Goal: Transaction & Acquisition: Purchase product/service

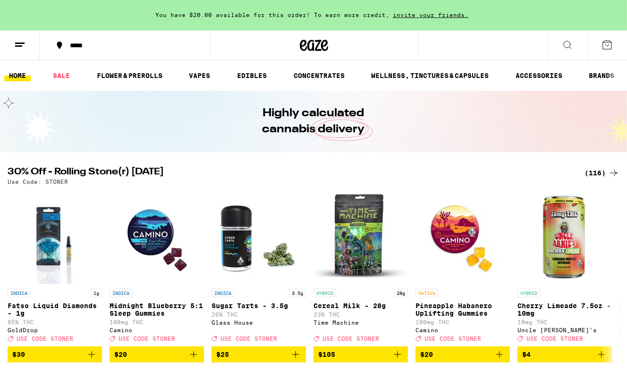
click at [21, 43] on line at bounding box center [19, 43] width 9 height 0
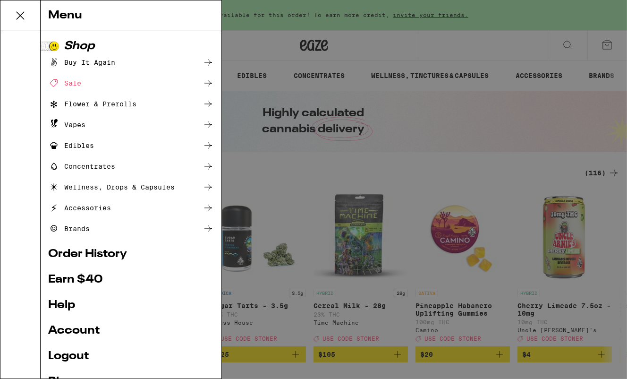
click at [84, 83] on div "Sale" at bounding box center [131, 82] width 166 height 11
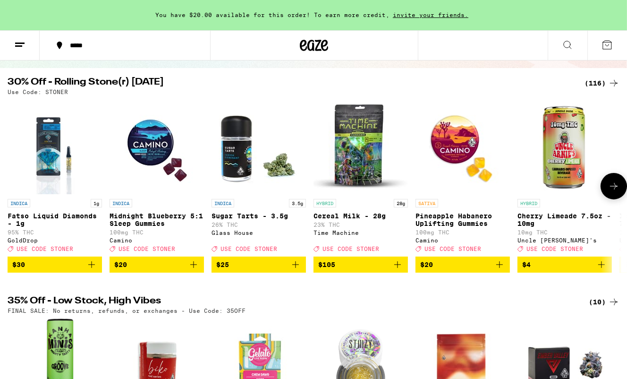
scroll to position [84, 0]
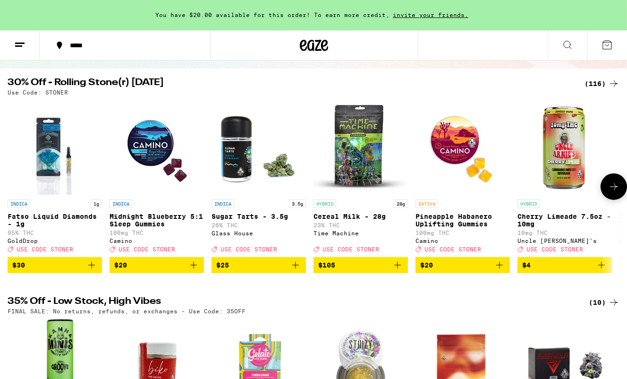
click at [608, 196] on button at bounding box center [614, 186] width 26 height 26
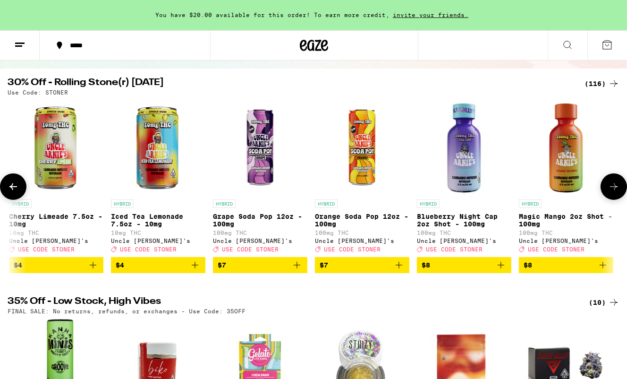
scroll to position [0, 509]
click at [611, 192] on icon at bounding box center [613, 186] width 11 height 11
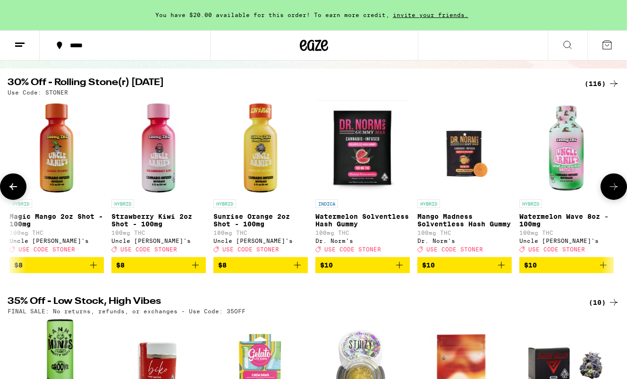
click at [611, 192] on icon at bounding box center [613, 186] width 11 height 11
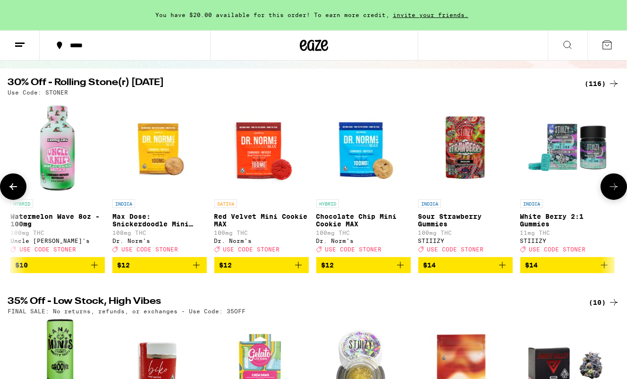
click at [614, 192] on icon at bounding box center [613, 186] width 11 height 11
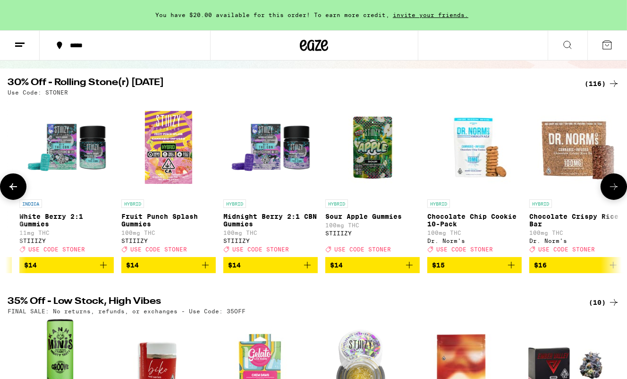
scroll to position [0, 2036]
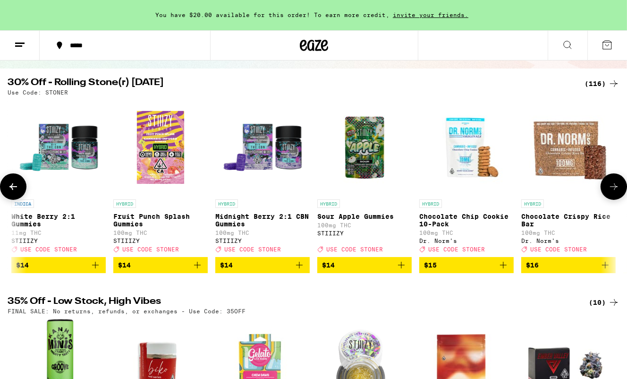
click at [614, 192] on icon at bounding box center [613, 186] width 11 height 11
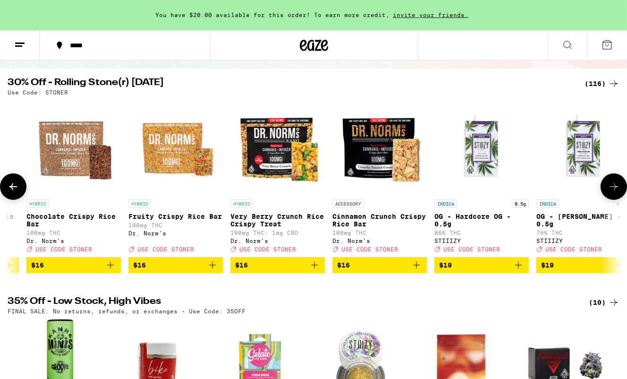
scroll to position [0, 2545]
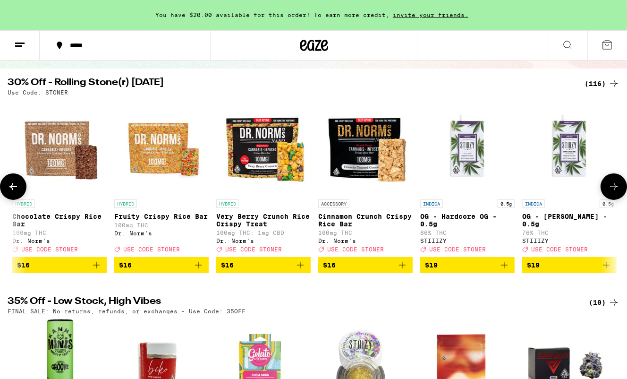
click at [614, 192] on icon at bounding box center [613, 186] width 11 height 11
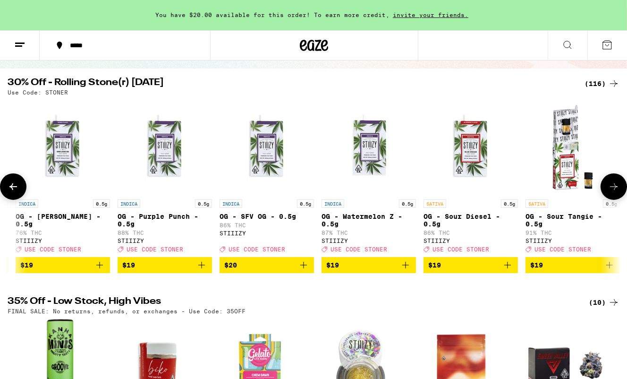
scroll to position [0, 3054]
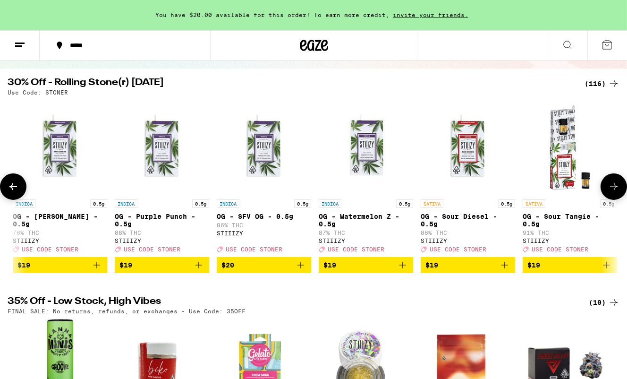
click at [614, 192] on icon at bounding box center [613, 186] width 11 height 11
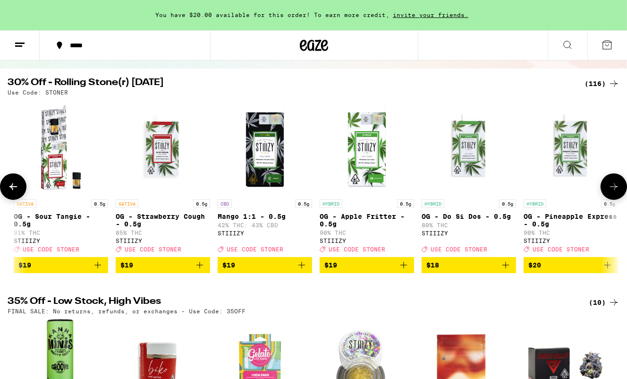
click at [614, 190] on icon at bounding box center [614, 186] width 8 height 7
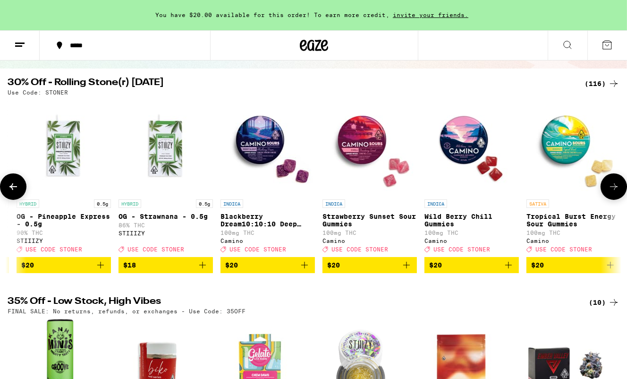
scroll to position [0, 4072]
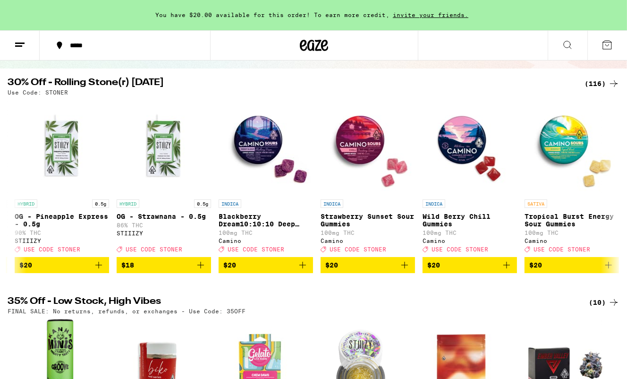
click at [18, 46] on icon at bounding box center [19, 44] width 11 height 11
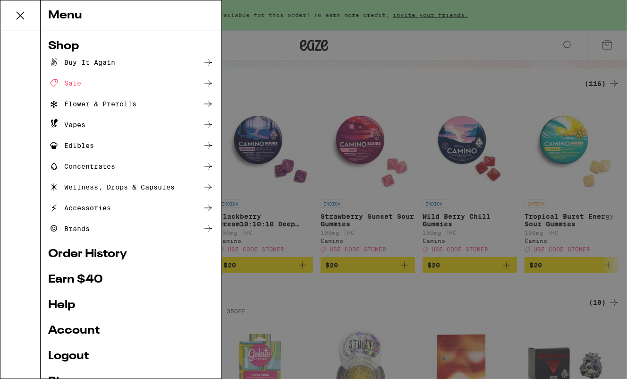
click at [90, 63] on div "Buy It Again" at bounding box center [81, 62] width 67 height 11
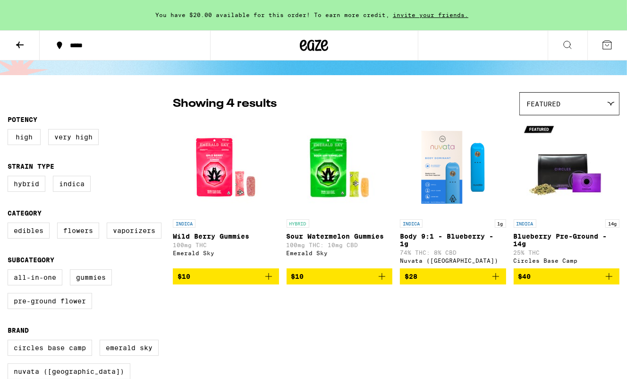
scroll to position [45, 0]
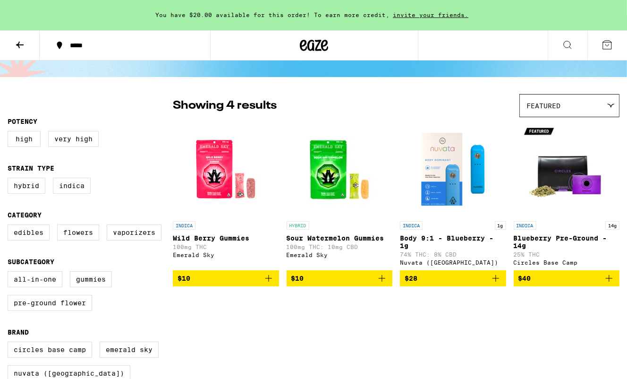
click at [611, 107] on icon at bounding box center [611, 105] width 7 height 3
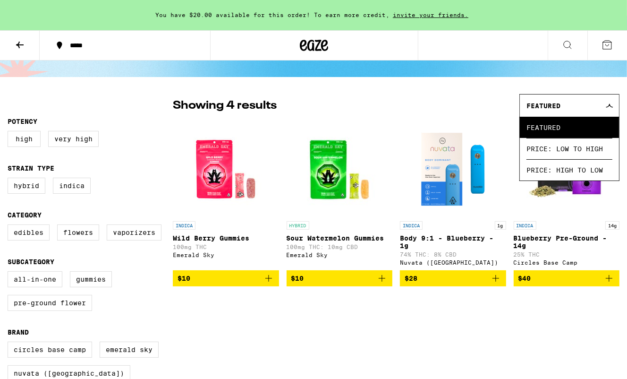
click at [611, 107] on icon at bounding box center [609, 105] width 7 height 3
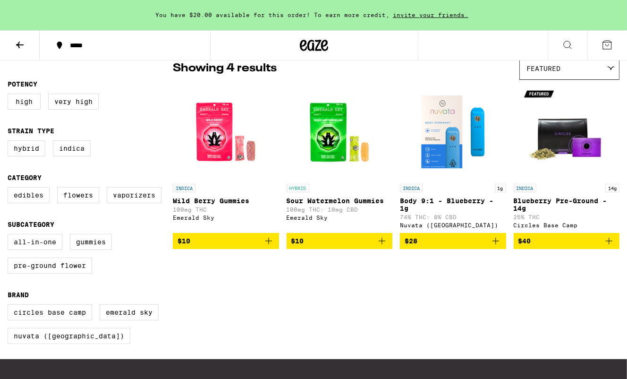
scroll to position [90, 0]
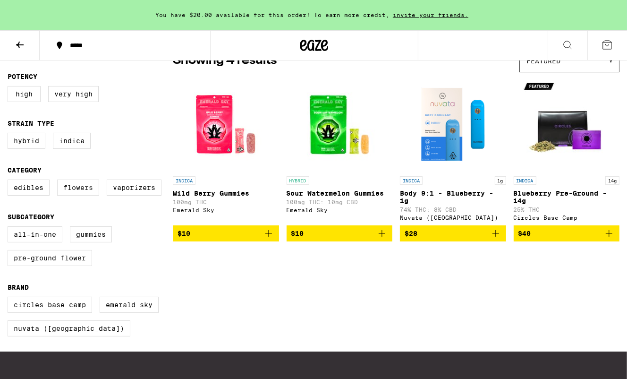
click at [87, 195] on label "Flowers" at bounding box center [78, 187] width 42 height 16
click at [10, 181] on input "Flowers" at bounding box center [9, 181] width 0 height 0
checkbox input "true"
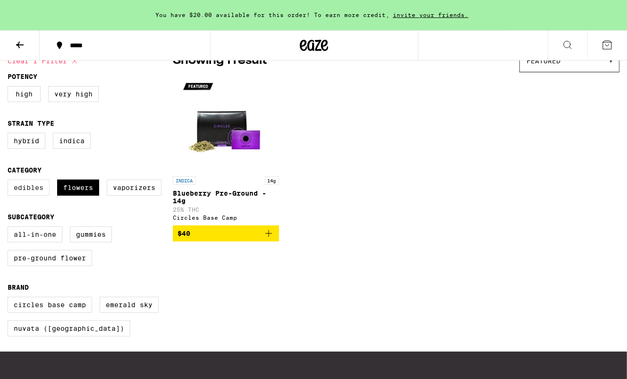
click at [41, 195] on label "Edibles" at bounding box center [29, 187] width 42 height 16
click at [10, 181] on input "Edibles" at bounding box center [9, 181] width 0 height 0
checkbox input "true"
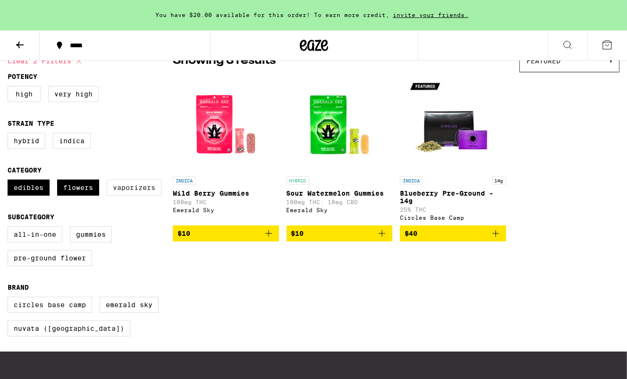
click at [141, 195] on label "Vaporizers" at bounding box center [134, 187] width 55 height 16
click at [10, 181] on input "Vaporizers" at bounding box center [9, 181] width 0 height 0
checkbox input "true"
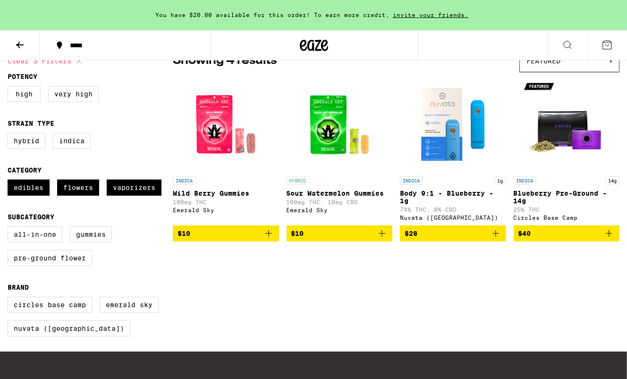
click at [234, 276] on div "Clear 3 filters Potency High Very High Strain Type Hybrid Indica Category Edibl…" at bounding box center [313, 197] width 627 height 310
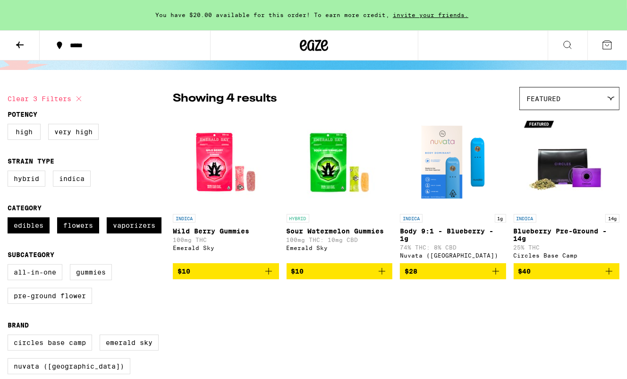
scroll to position [52, 0]
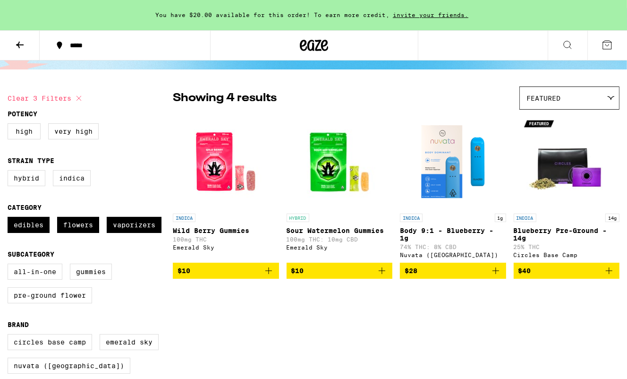
click at [80, 99] on icon at bounding box center [78, 98] width 11 height 11
checkbox input "false"
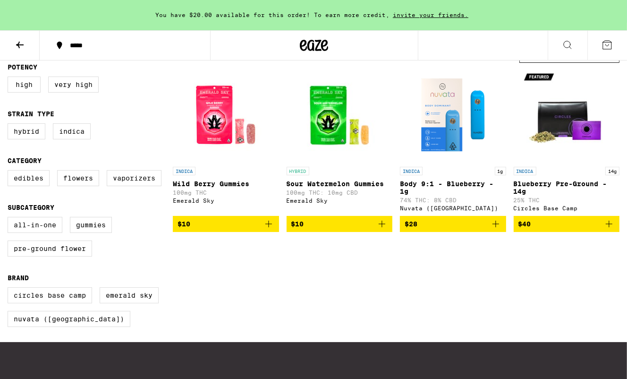
scroll to position [145, 0]
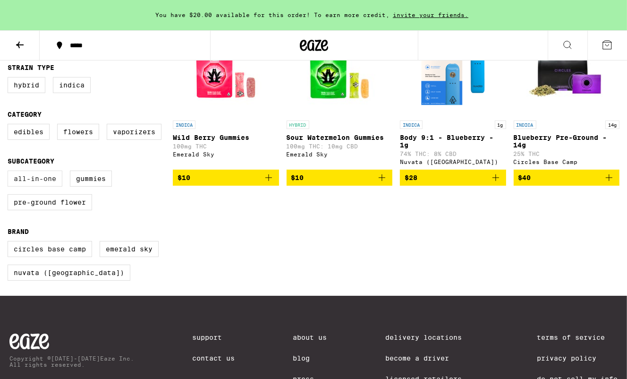
click at [48, 187] on label "All-In-One" at bounding box center [35, 178] width 55 height 16
click at [10, 172] on input "All-In-One" at bounding box center [9, 172] width 0 height 0
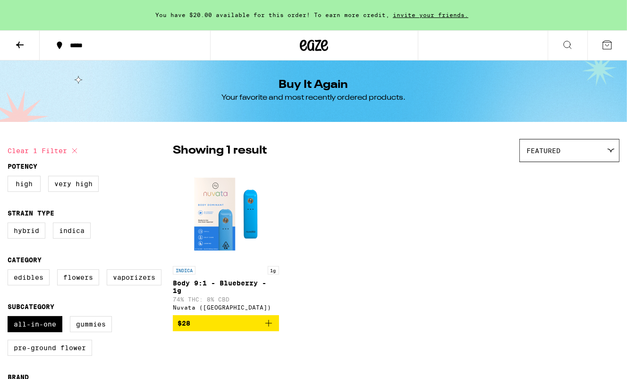
click at [75, 149] on icon at bounding box center [74, 150] width 11 height 11
checkbox input "false"
